Goal: Download file/media

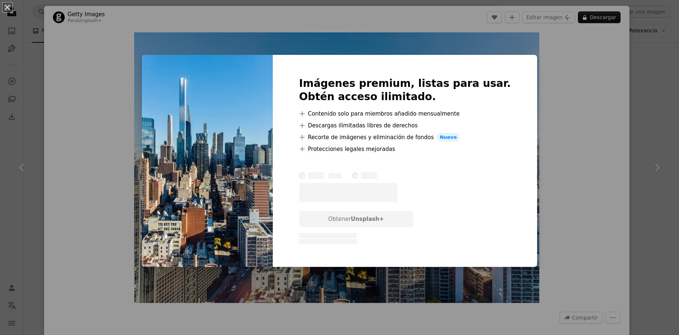
scroll to position [37, 0]
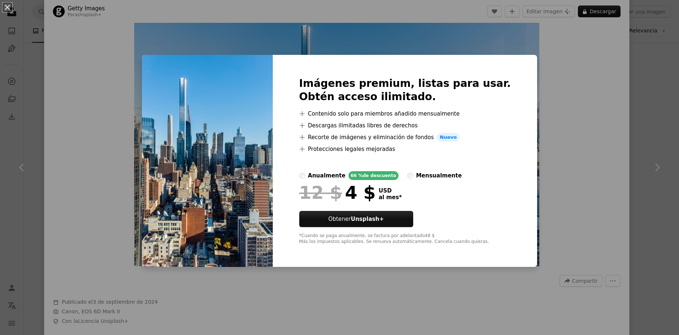
click at [547, 175] on div "An X shape Imágenes premium, listas para usar. Obtén acceso ilimitado. A plus s…" at bounding box center [339, 167] width 679 height 335
